Goal: Find specific page/section: Find specific page/section

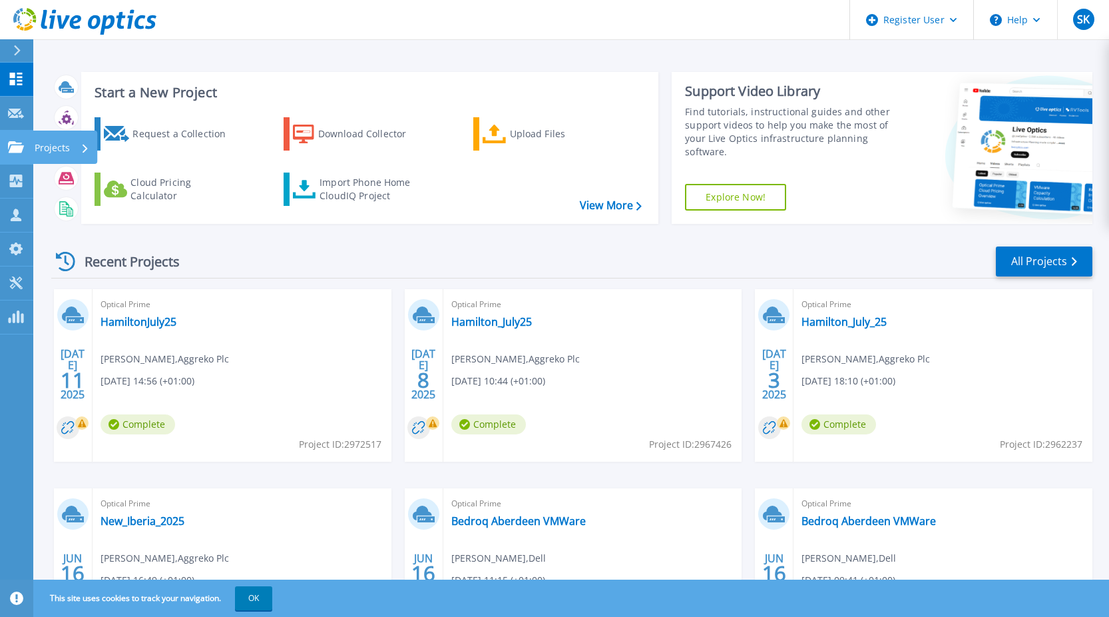
click at [22, 141] on icon at bounding box center [16, 146] width 16 height 11
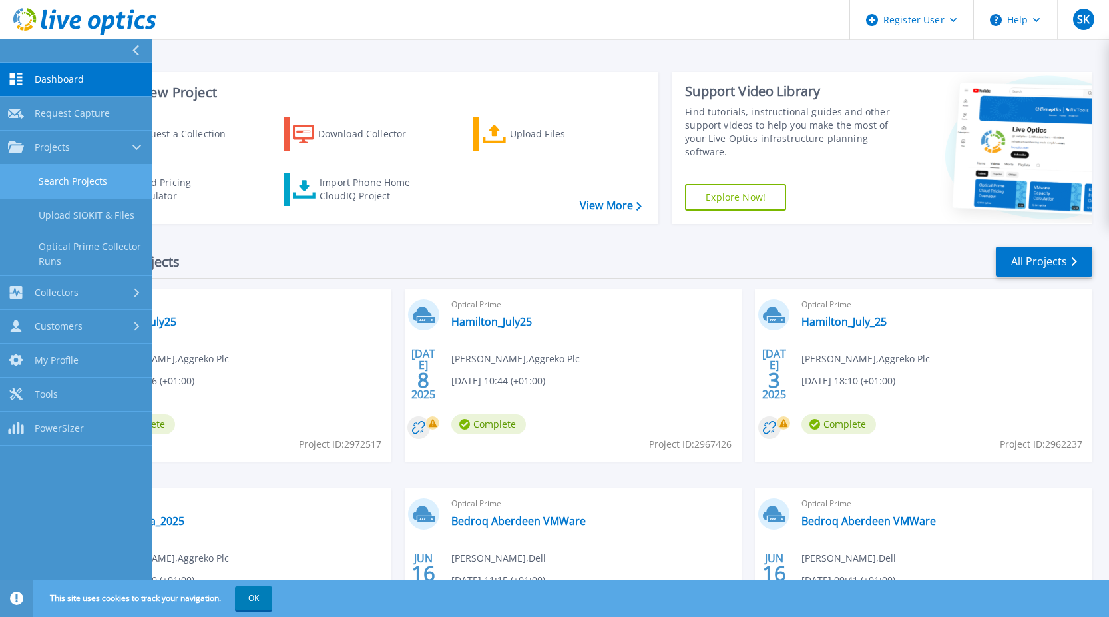
click at [91, 188] on link "Search Projects" at bounding box center [76, 181] width 152 height 34
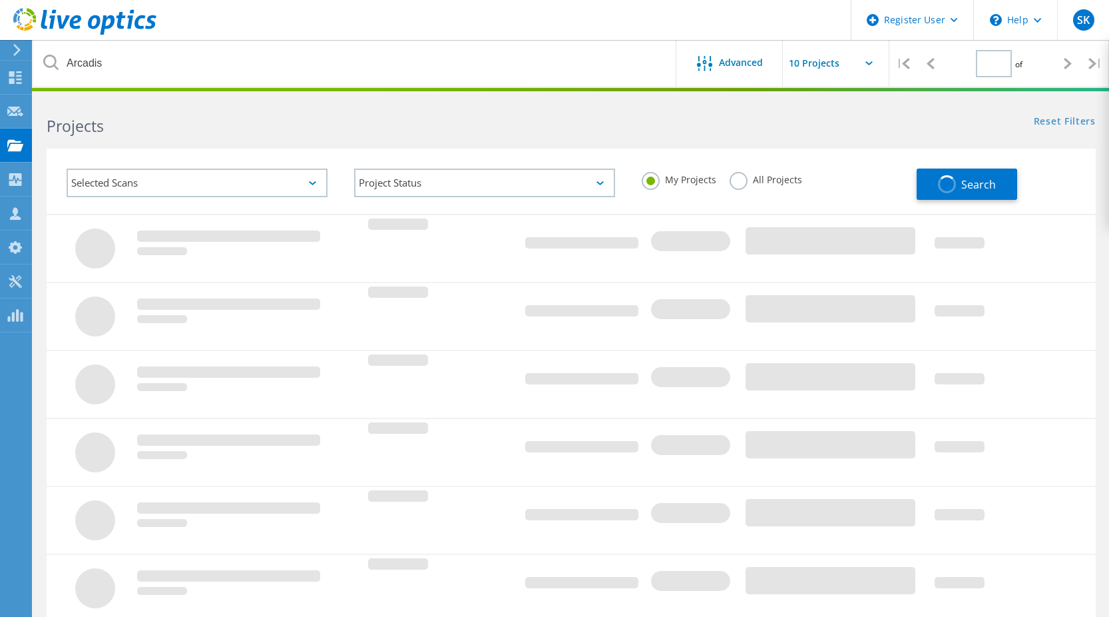
type input "1"
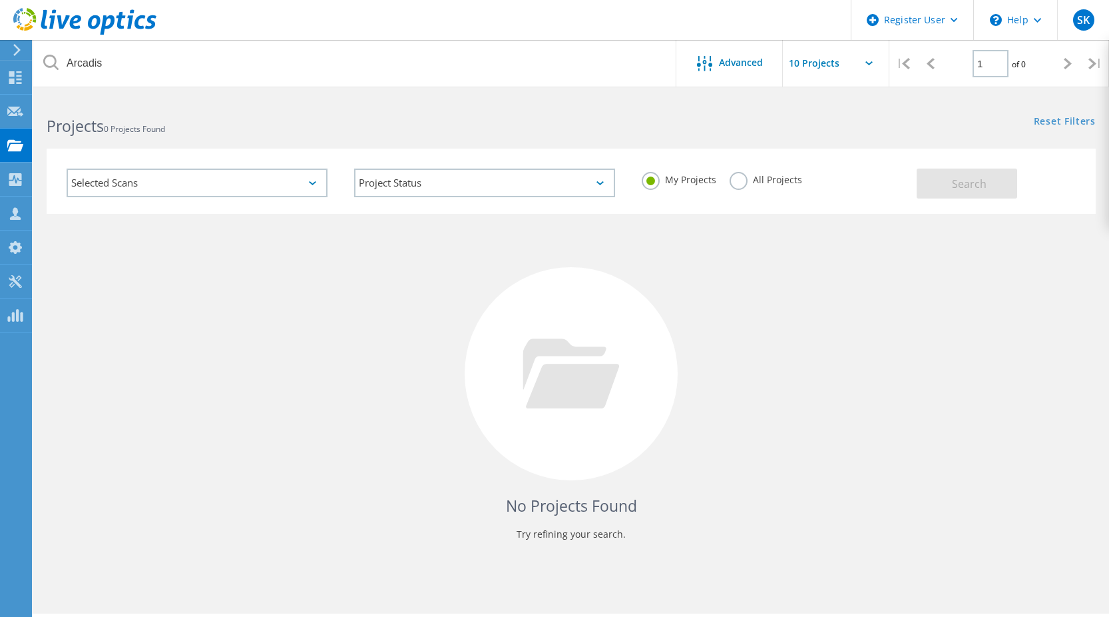
click at [742, 183] on label "All Projects" at bounding box center [766, 178] width 73 height 13
click at [0, 0] on input "All Projects" at bounding box center [0, 0] width 0 height 0
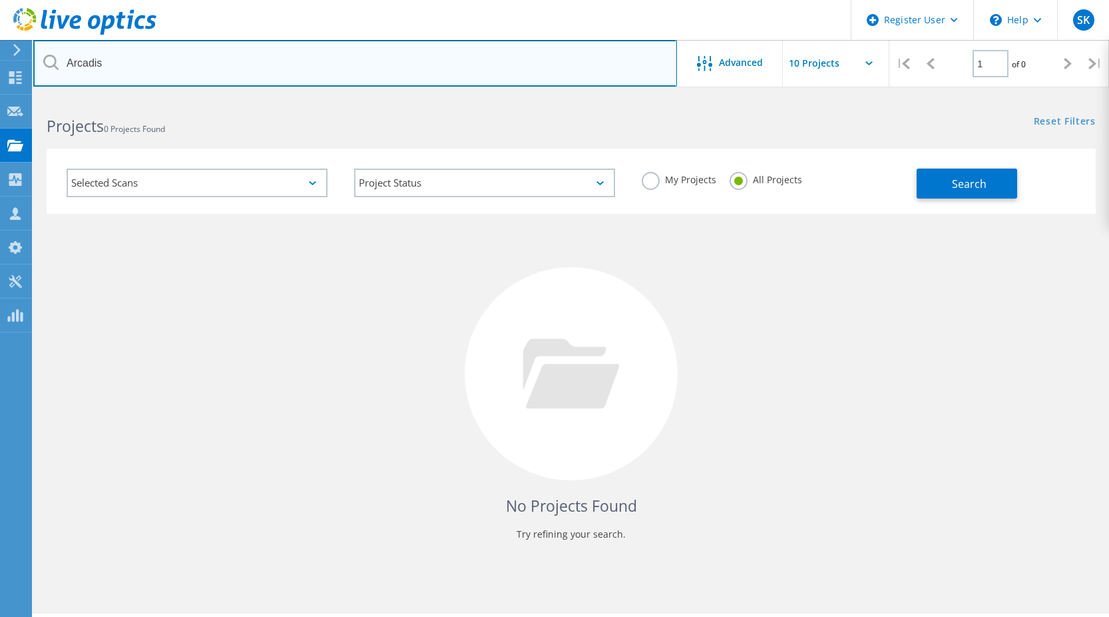
drag, startPoint x: 125, startPoint y: 63, endPoint x: 58, endPoint y: 67, distance: 66.7
click at [58, 67] on div "Arcadis" at bounding box center [354, 63] width 643 height 47
type input "p"
type input "arcadis"
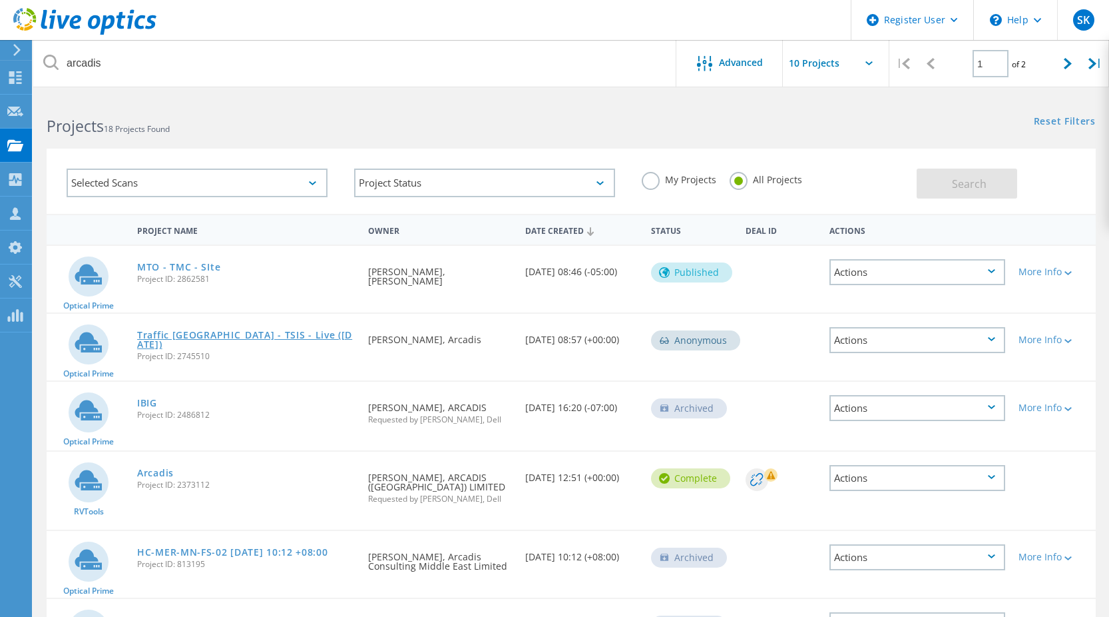
click at [269, 333] on link "Traffic [GEOGRAPHIC_DATA] - TSIS - Live ([DATE])" at bounding box center [246, 339] width 218 height 19
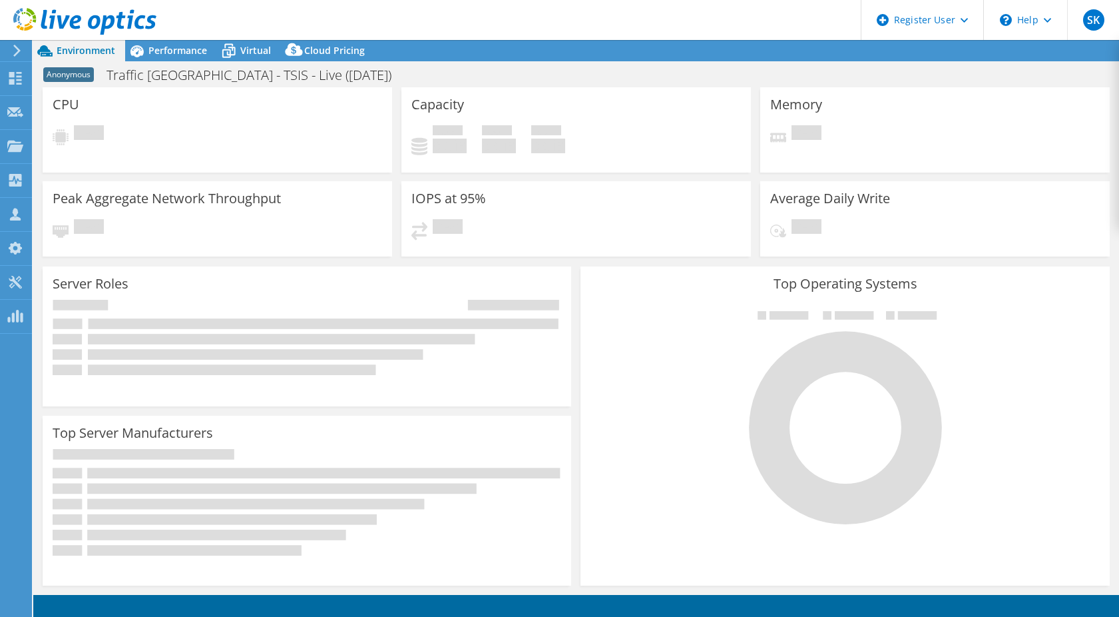
select select "EULondon"
select select "GBP"
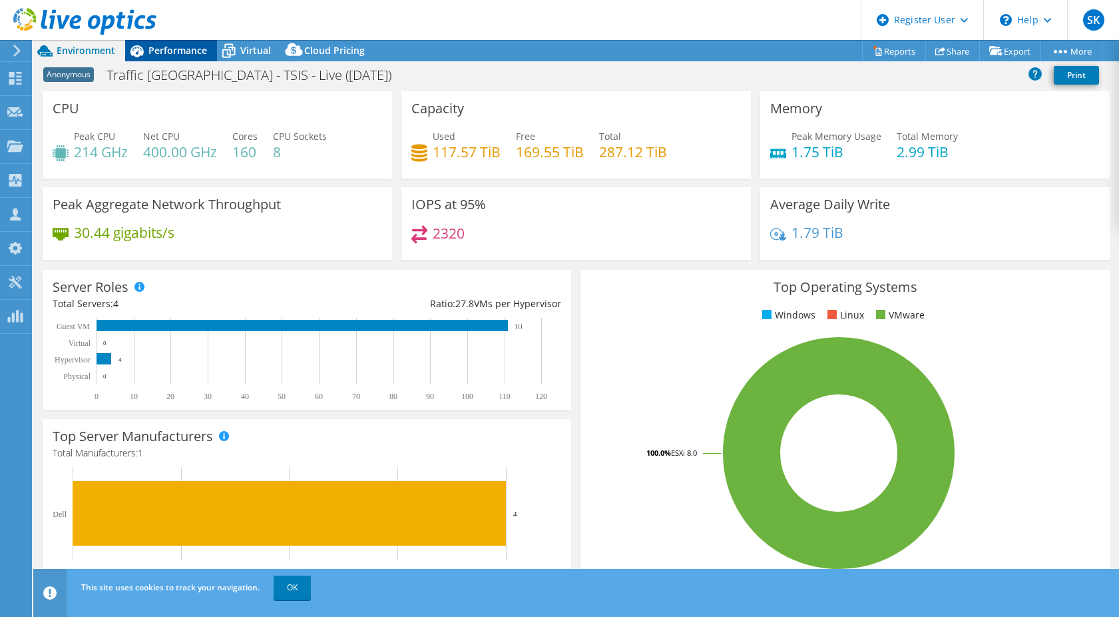
click at [187, 55] on span "Performance" at bounding box center [177, 50] width 59 height 13
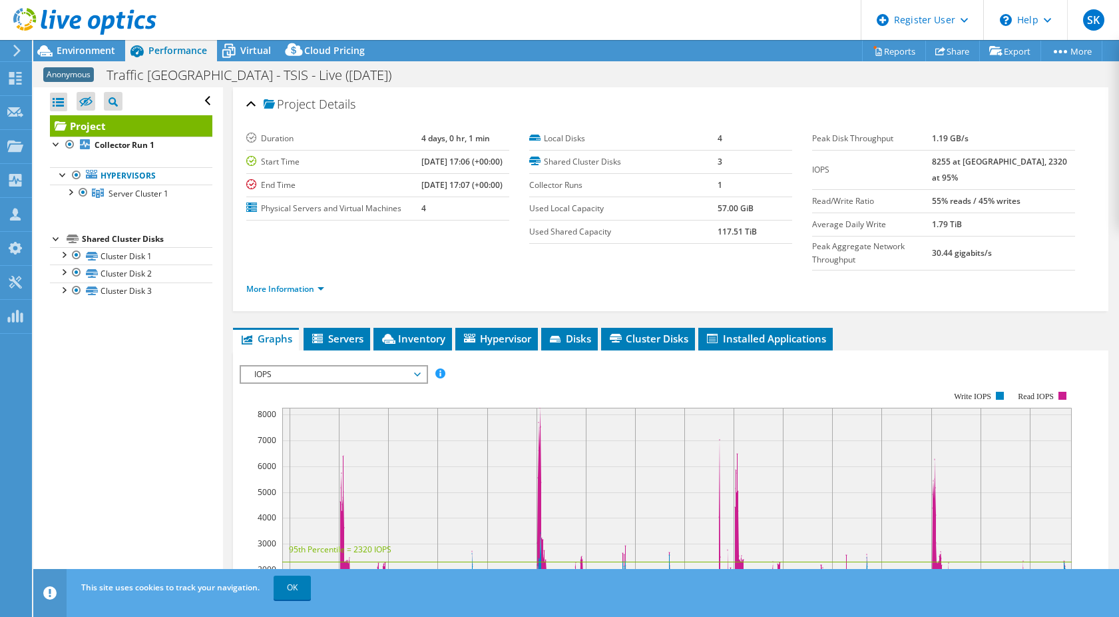
click at [454, 329] on ul "Graphs Servers Inventory Hypervisor Disks Cluster Disks Installed Applications" at bounding box center [671, 339] width 876 height 23
click at [428, 332] on span "Inventory" at bounding box center [412, 338] width 65 height 13
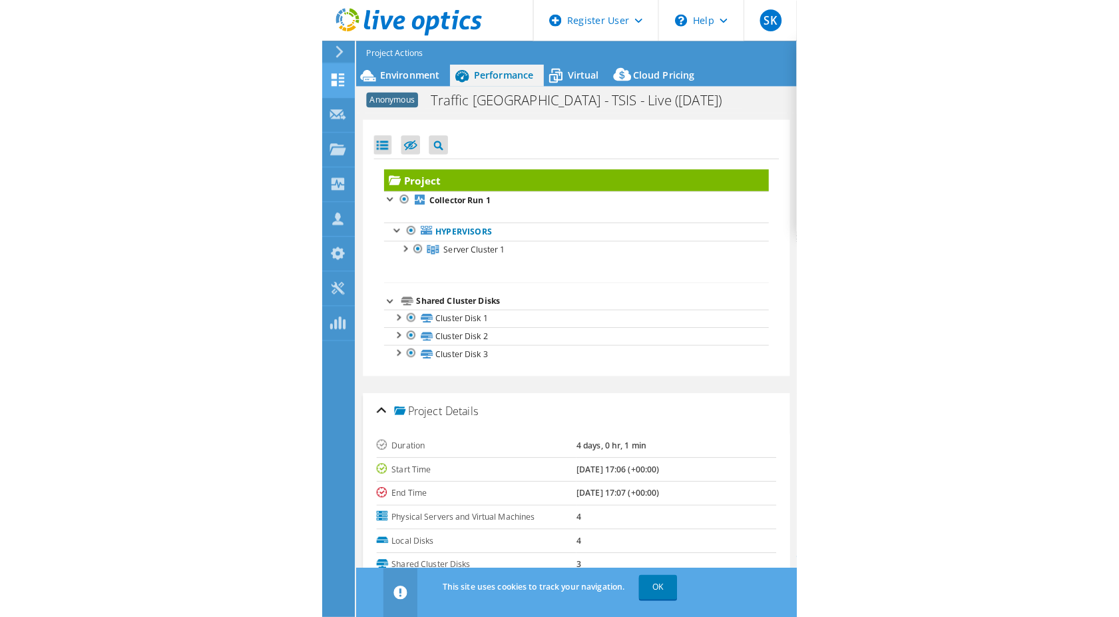
scroll to position [67, 0]
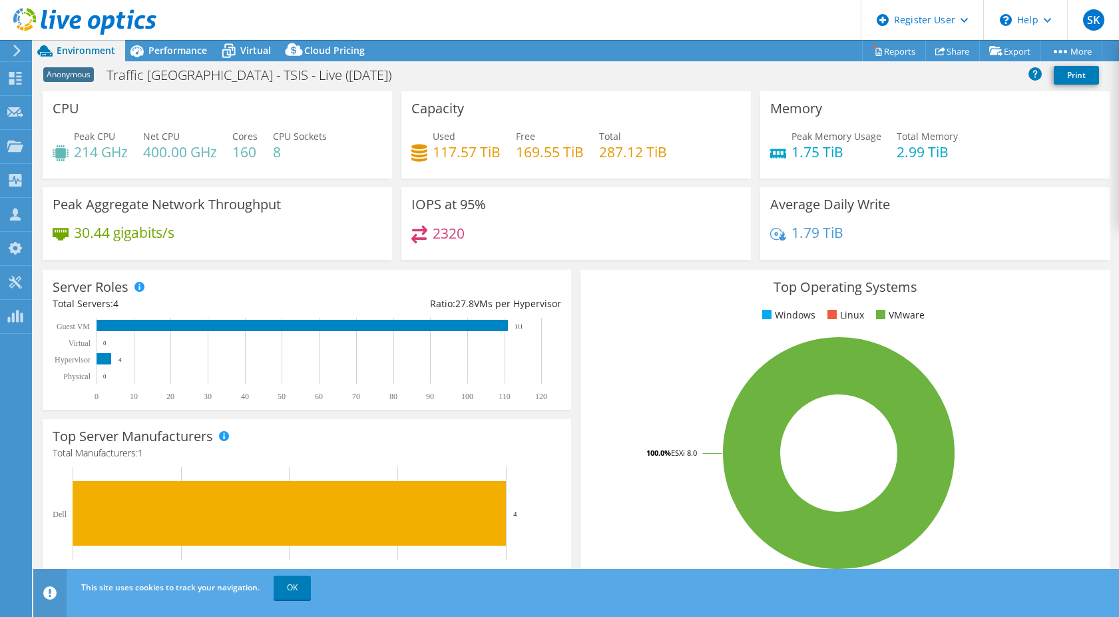
select select "EULondon"
select select "GBP"
